Goal: Task Accomplishment & Management: Use online tool/utility

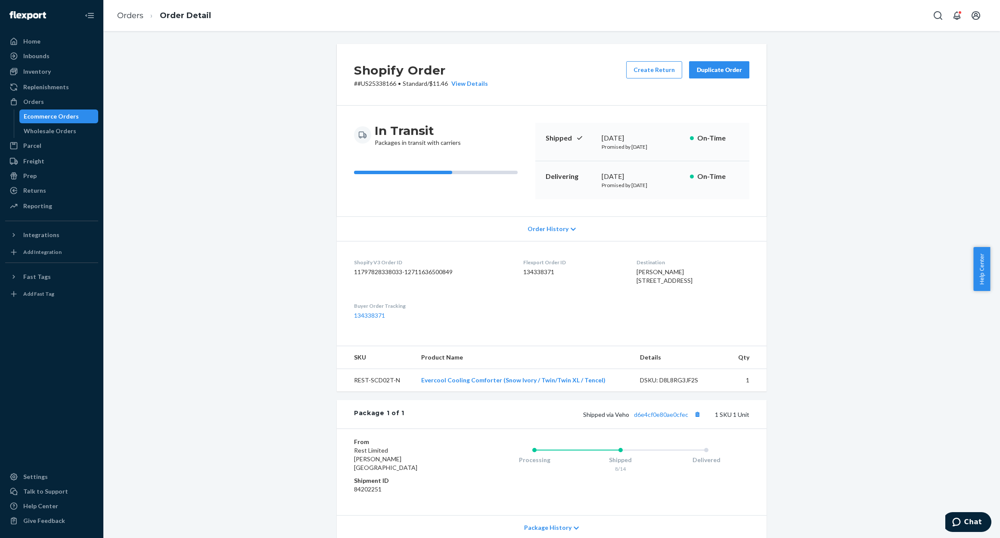
drag, startPoint x: 50, startPoint y: 115, endPoint x: 397, endPoint y: 115, distance: 347.6
click at [50, 115] on div "Ecommerce Orders" at bounding box center [51, 116] width 55 height 9
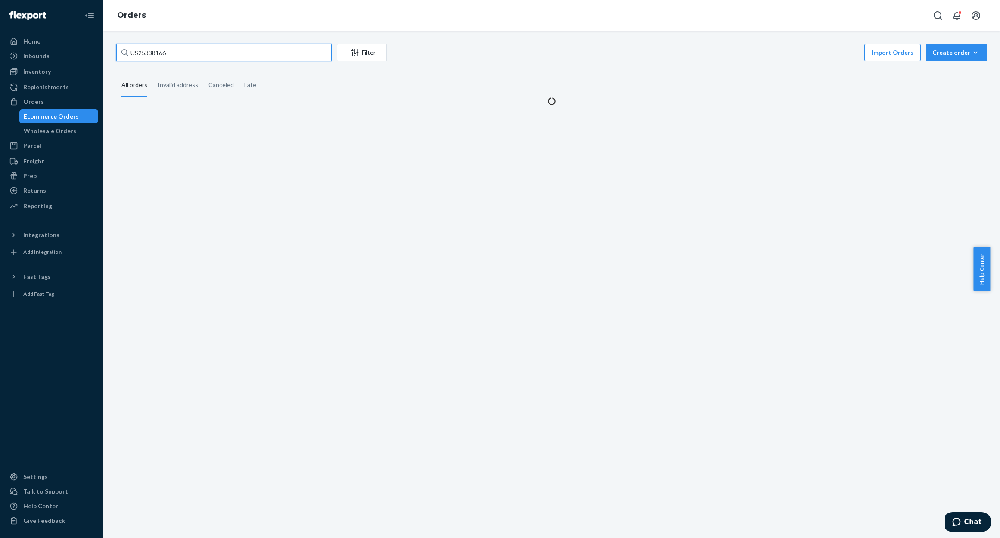
click at [224, 59] on input "US25338166" at bounding box center [223, 52] width 215 height 17
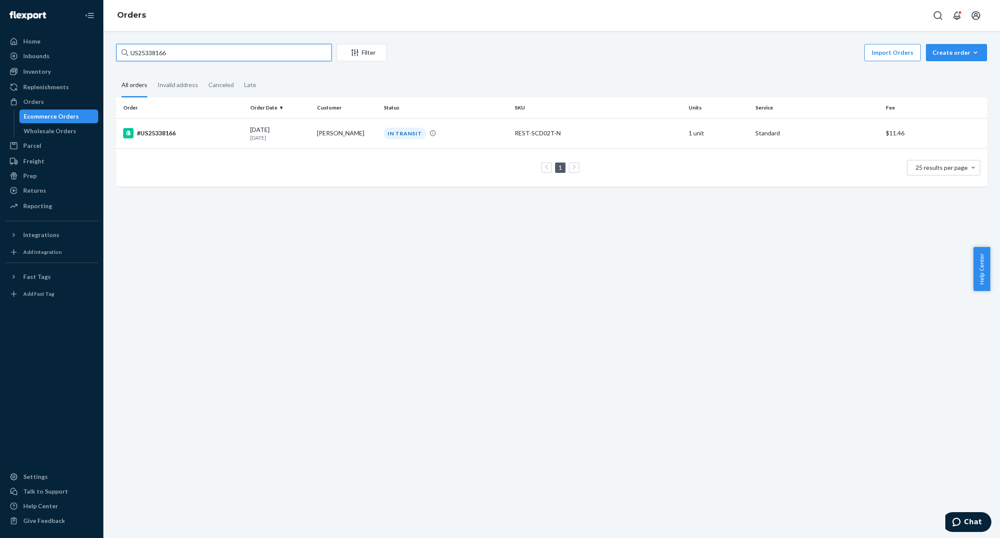
type input "v"
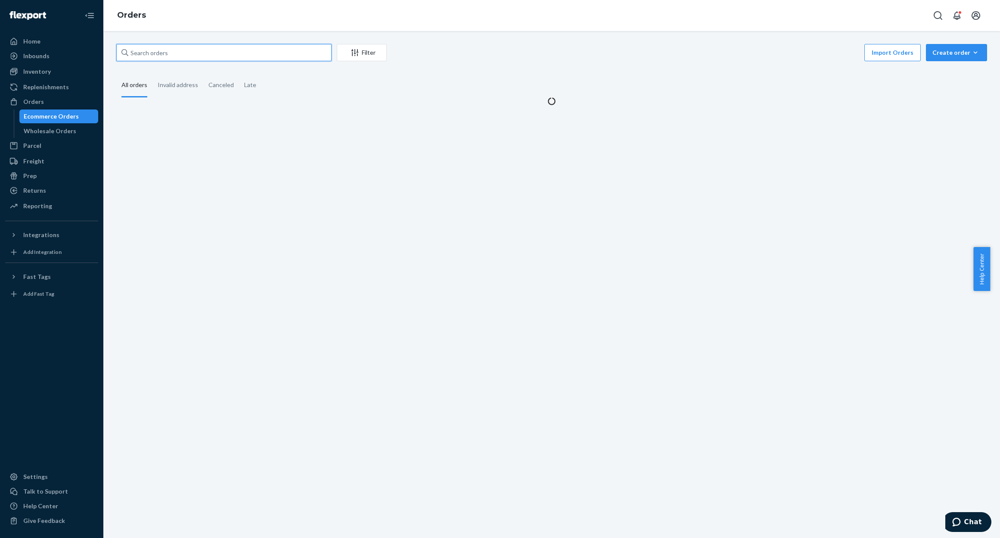
paste input "#US25338148"
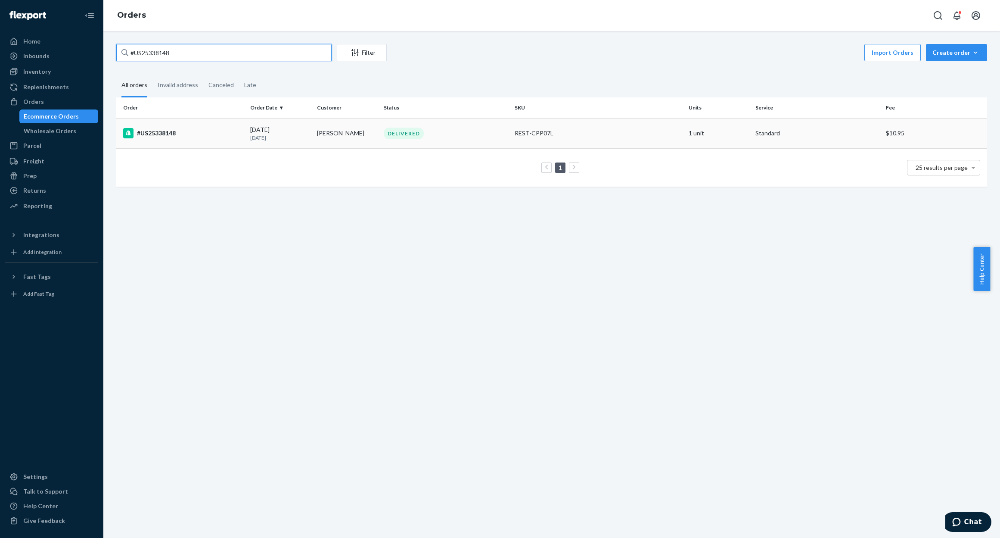
type input "#US25338148"
click at [266, 136] on p "[DATE]" at bounding box center [280, 137] width 60 height 7
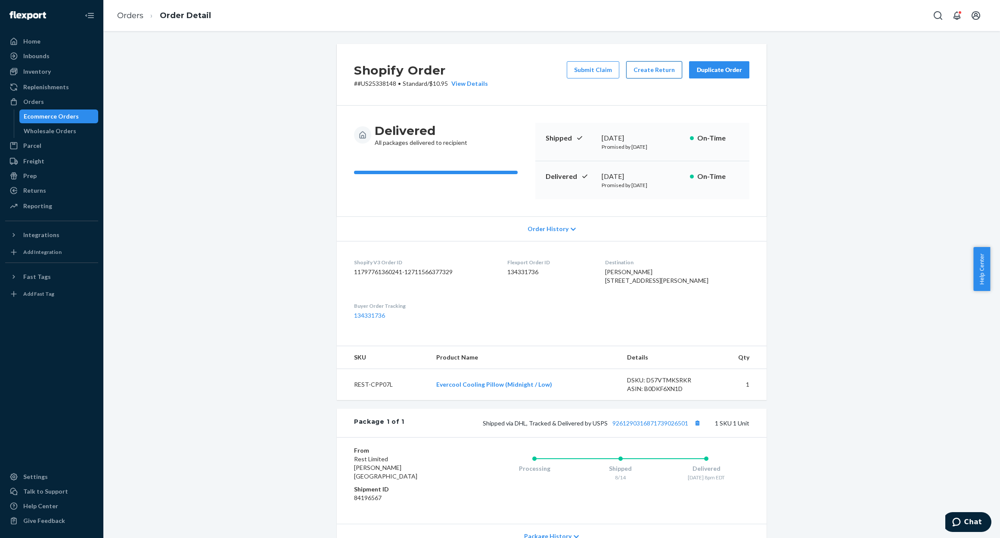
click at [653, 74] on button "Create Return" at bounding box center [654, 69] width 56 height 17
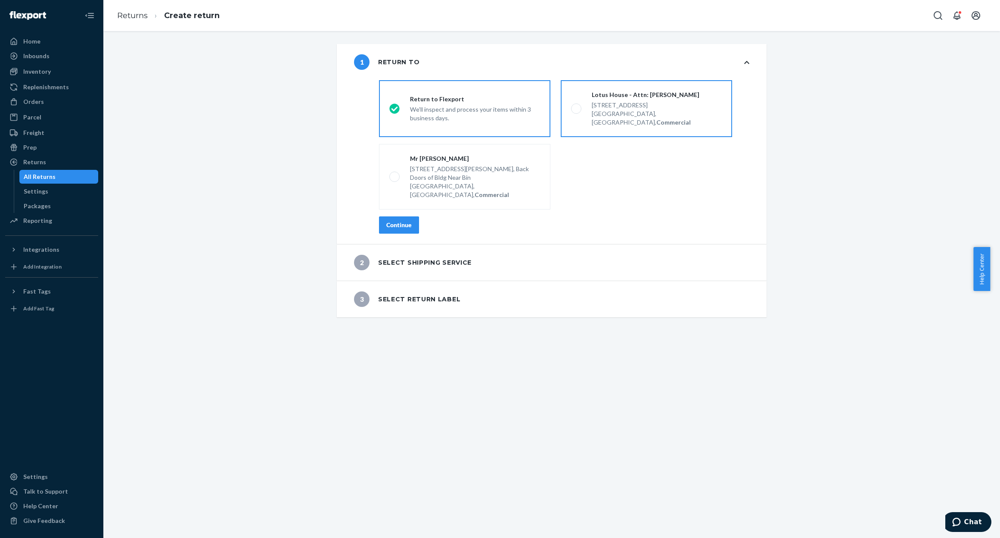
click at [671, 103] on div "[STREET_ADDRESS]" at bounding box center [657, 105] width 130 height 9
click at [577, 106] on input "Lotus House - Attn: [PERSON_NAME] [STREET_ADDRESS], Commercial" at bounding box center [574, 109] width 6 height 6
radio input "true"
click at [379, 216] on button "Continue" at bounding box center [399, 224] width 40 height 17
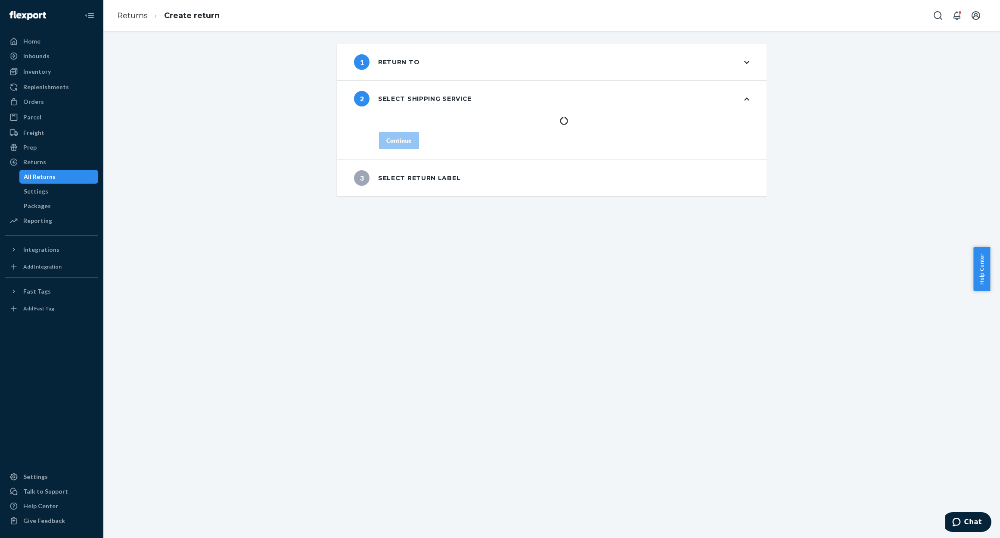
click at [266, 230] on div "1 Return to 2 Select shipping service Continue 3 Select return label" at bounding box center [551, 284] width 897 height 507
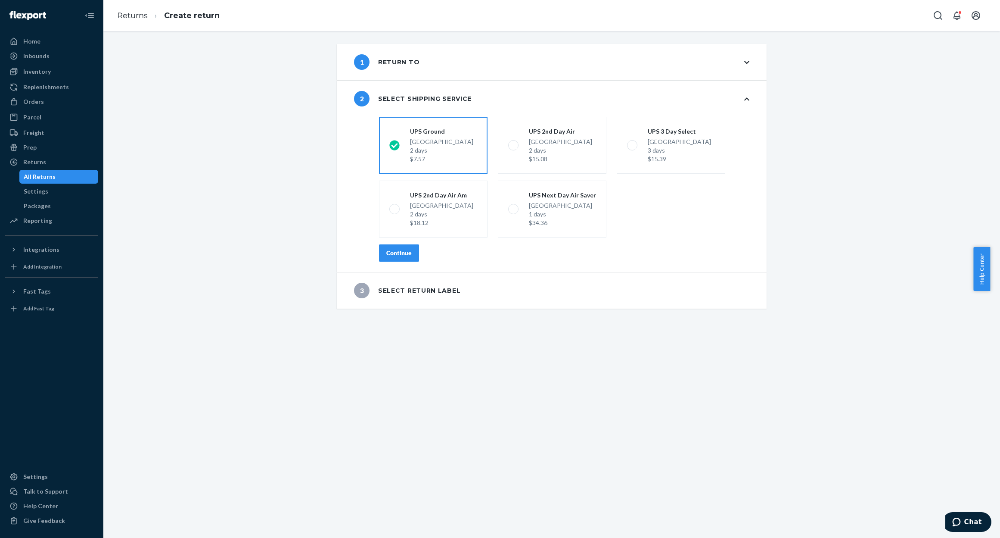
drag, startPoint x: 400, startPoint y: 254, endPoint x: 250, endPoint y: 260, distance: 150.0
click at [396, 253] on div "Continue" at bounding box center [398, 253] width 25 height 9
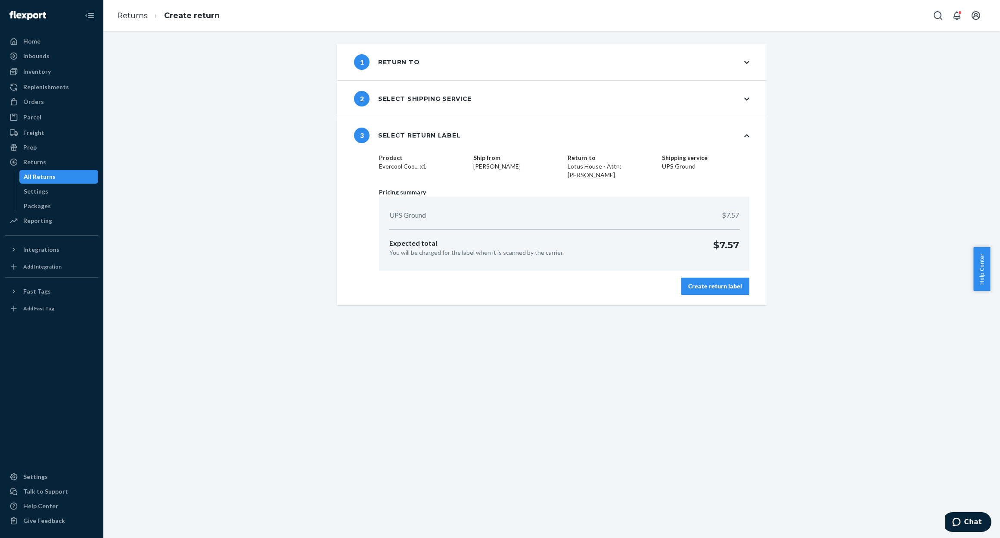
click at [250, 260] on div "1 Return to 2 Select shipping service 3 Select return label Product Evercool Co…" at bounding box center [552, 174] width 884 height 261
drag, startPoint x: 700, startPoint y: 290, endPoint x: 327, endPoint y: 299, distance: 372.3
click at [685, 292] on button "Create return label" at bounding box center [715, 285] width 68 height 17
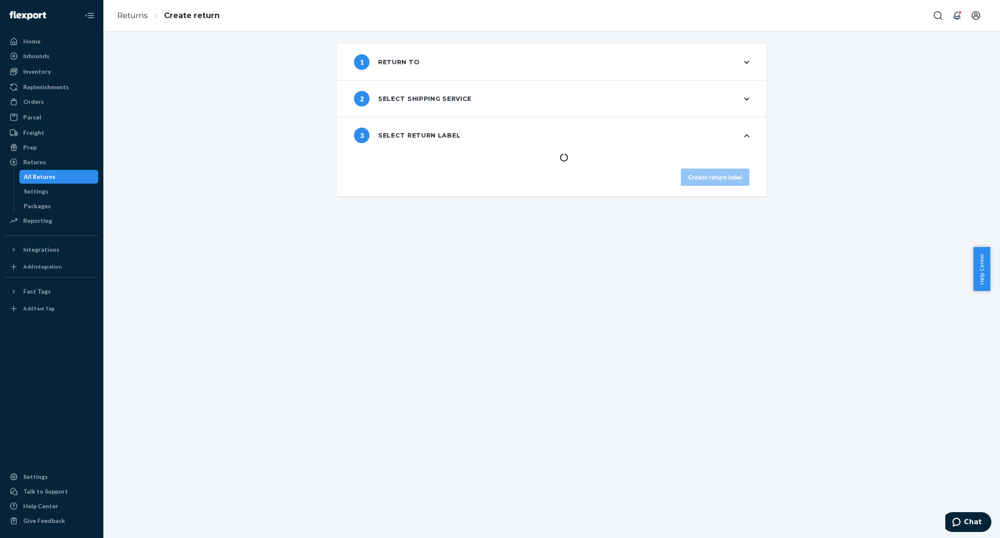
click at [246, 287] on div "1 Return to 2 Select shipping service 3 Select return label Create return label" at bounding box center [551, 284] width 897 height 507
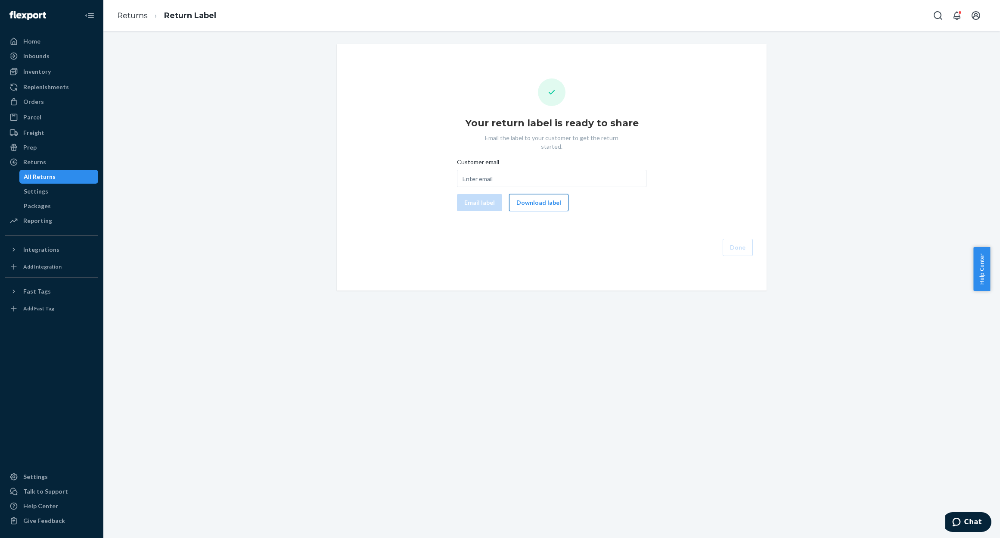
click at [540, 194] on button "Download label" at bounding box center [538, 202] width 59 height 17
